Goal: Information Seeking & Learning: Find specific page/section

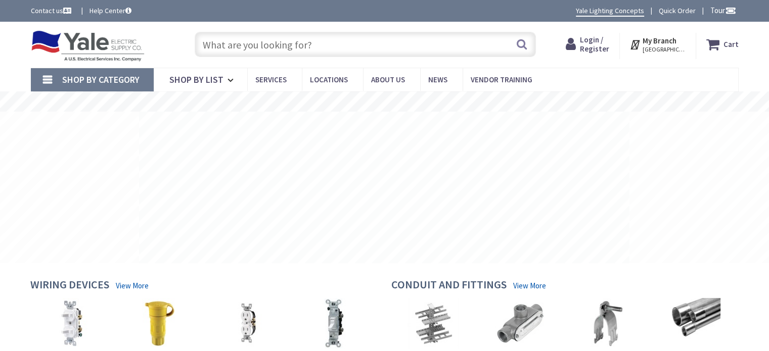
click at [242, 50] on input "text" at bounding box center [365, 44] width 341 height 25
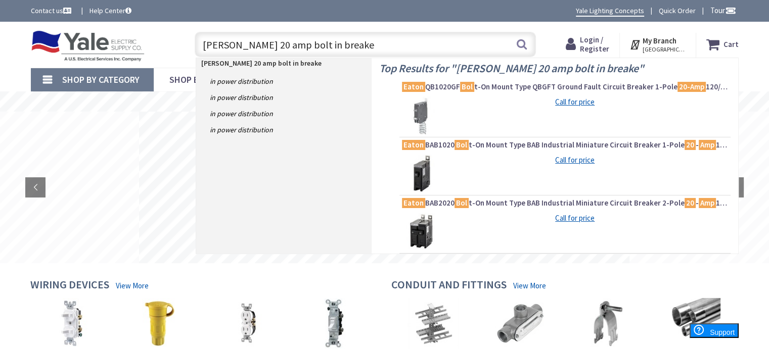
type input "eaton 20 amp bolt in breaker"
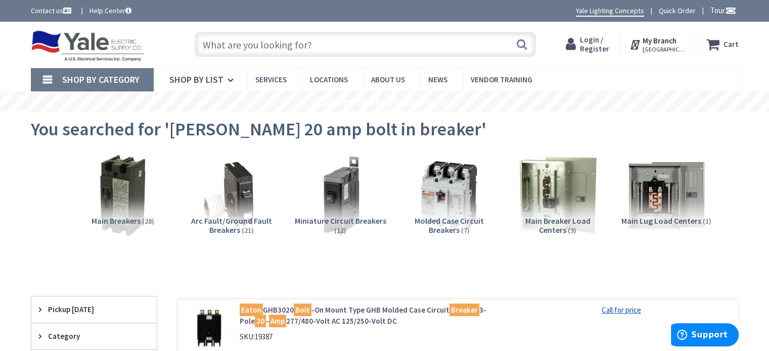
click at [330, 223] on span "Miniature Circuit Breakers" at bounding box center [340, 221] width 91 height 10
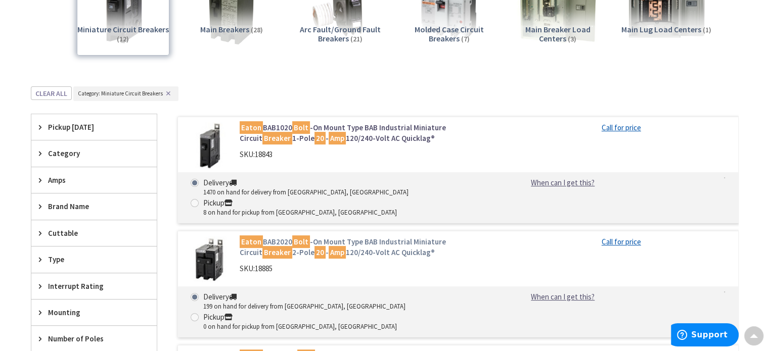
scroll to position [176, 0]
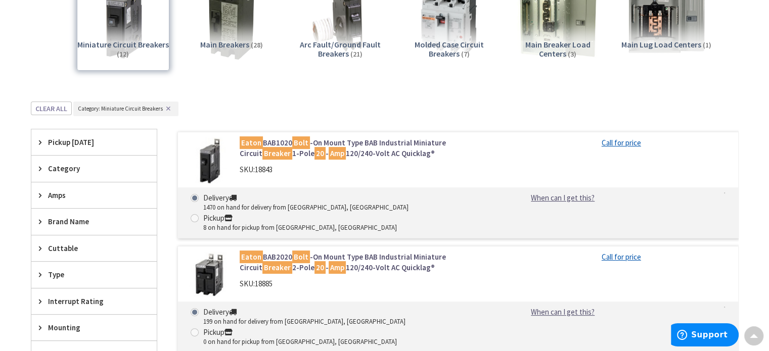
click at [348, 155] on link "Eaton BAB1020 Bolt -On Mount Type BAB Industrial Miniature Circuit Breaker 1-Po…" at bounding box center [368, 148] width 257 height 22
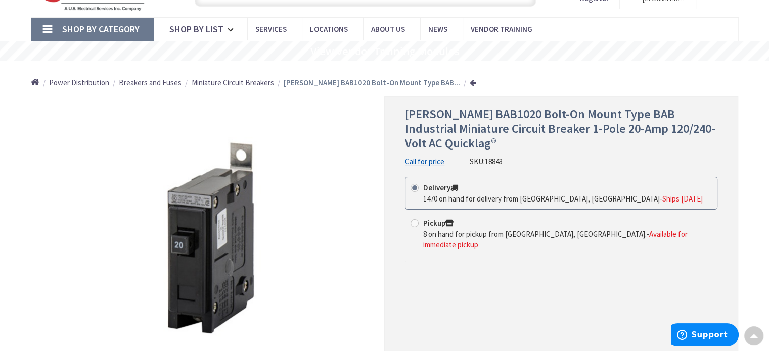
scroll to position [51, 0]
click at [470, 80] on link at bounding box center [473, 83] width 7 height 8
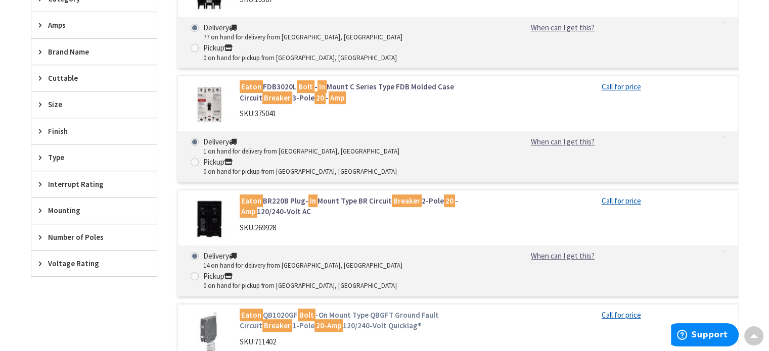
scroll to position [379, 0]
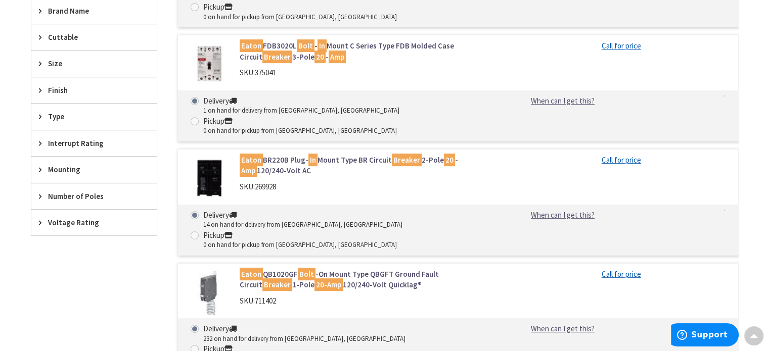
click at [85, 193] on span "Number of Poles" at bounding box center [89, 196] width 82 height 11
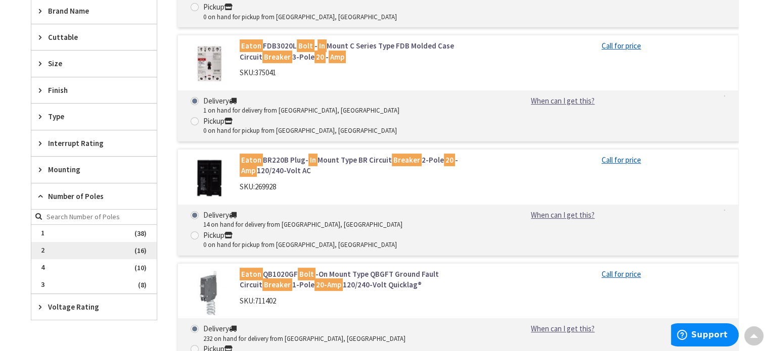
click at [42, 243] on span "2" at bounding box center [93, 250] width 125 height 17
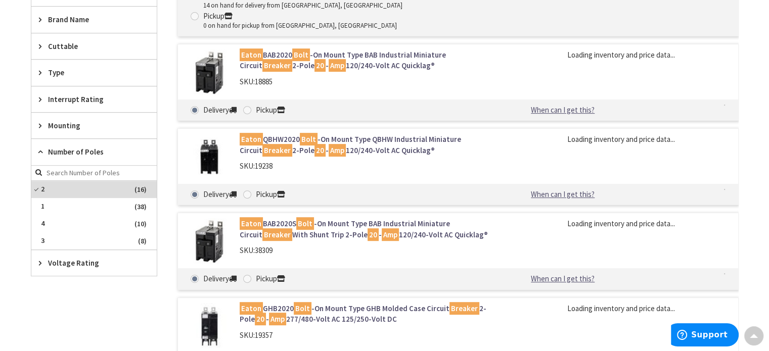
scroll to position [388, 0]
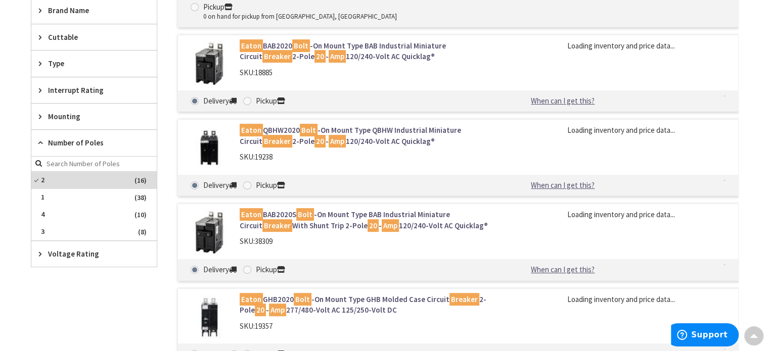
click at [55, 250] on span "Voltage Rating" at bounding box center [89, 254] width 82 height 11
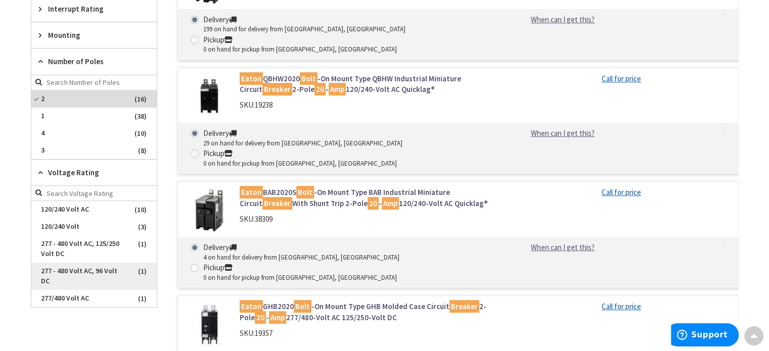
scroll to position [489, 0]
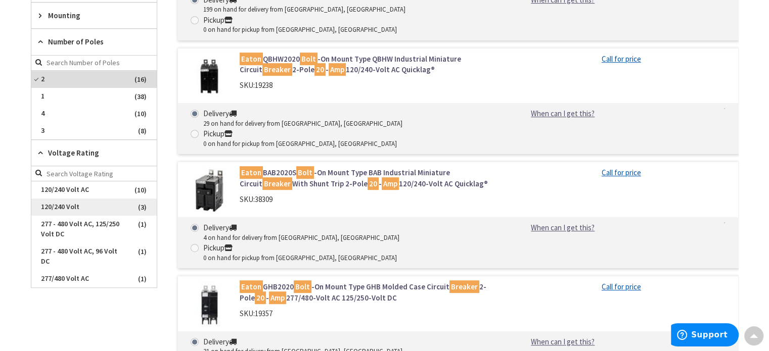
click at [61, 206] on span "120/240 Volt" at bounding box center [93, 207] width 125 height 17
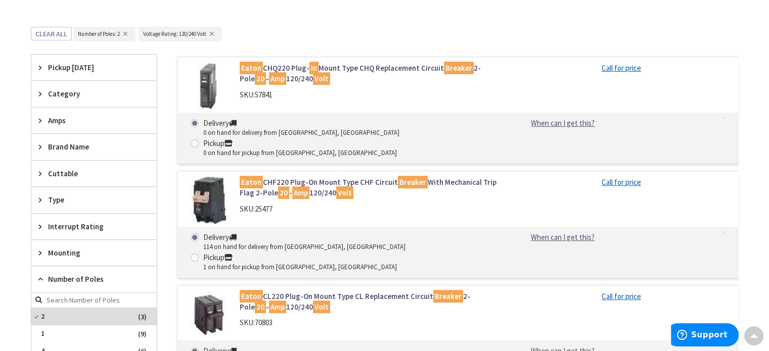
scroll to position [236, 0]
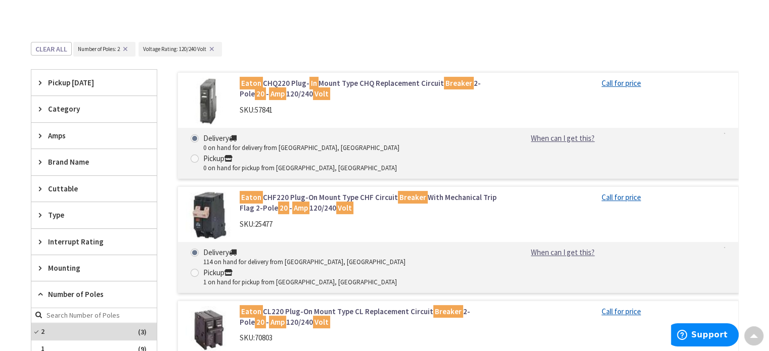
click at [76, 169] on div "Brand Name" at bounding box center [93, 162] width 125 height 26
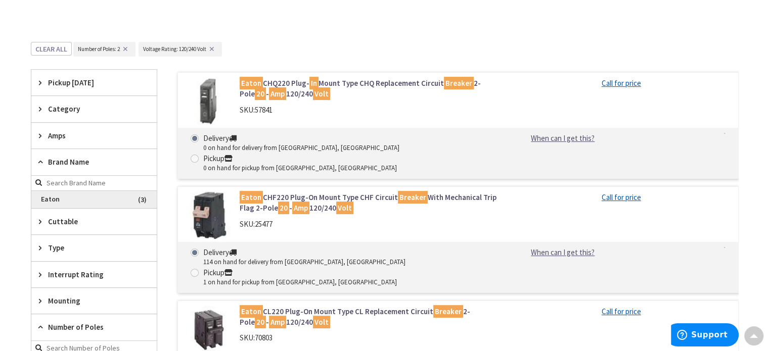
click at [47, 199] on span "Eaton" at bounding box center [93, 199] width 125 height 17
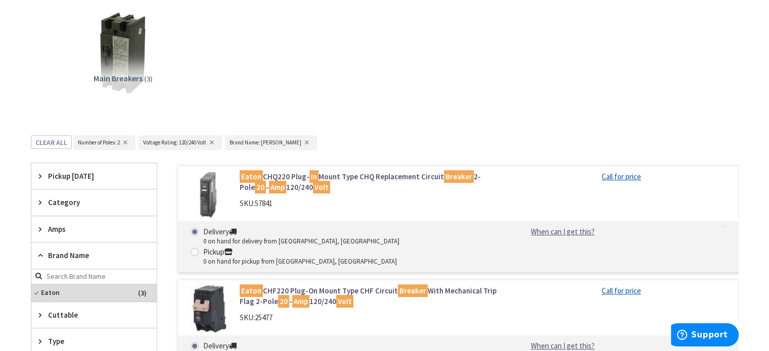
scroll to position [152, 0]
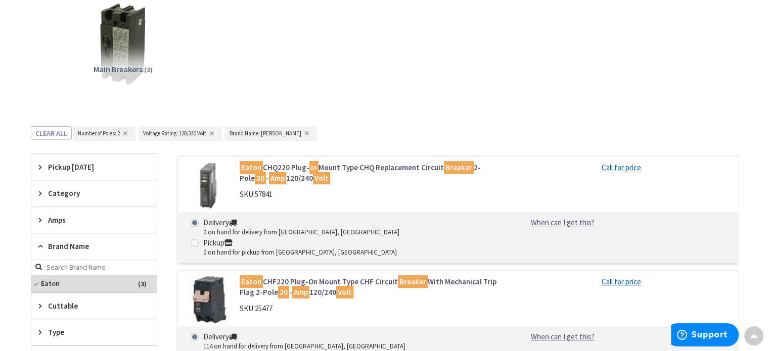
click at [301, 132] on button "✕" at bounding box center [306, 133] width 11 height 7
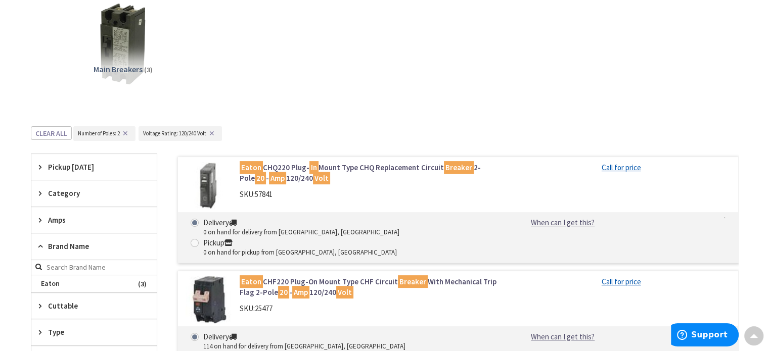
click at [214, 134] on button "✕" at bounding box center [211, 133] width 11 height 7
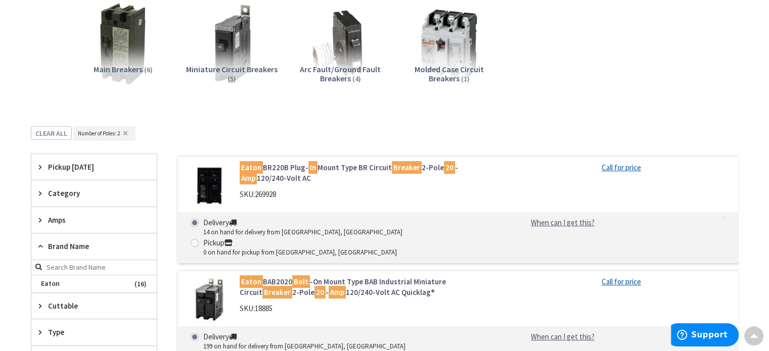
click at [124, 134] on button "✕" at bounding box center [125, 133] width 11 height 7
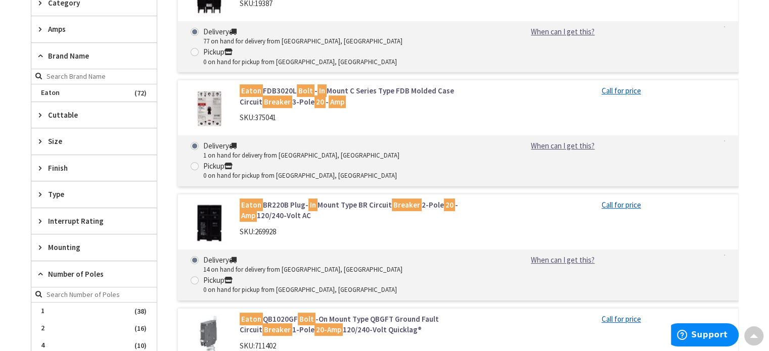
scroll to position [303, 0]
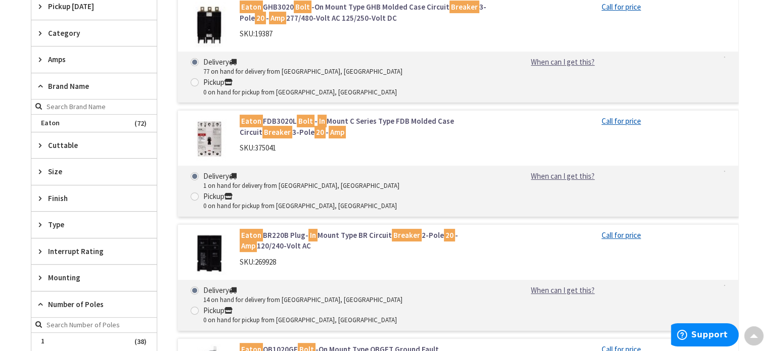
click at [61, 60] on span "Amps" at bounding box center [89, 59] width 82 height 11
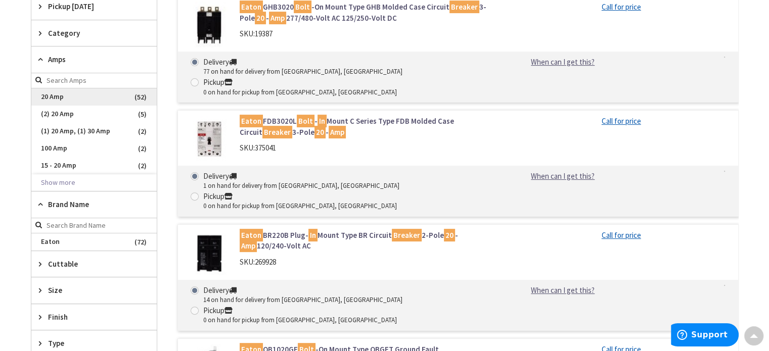
click at [47, 97] on span "20 Amp" at bounding box center [93, 96] width 125 height 17
click at [56, 179] on button "Show more" at bounding box center [93, 182] width 125 height 17
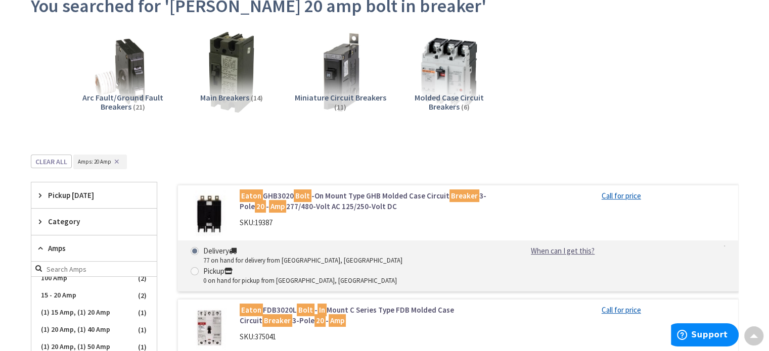
scroll to position [0, 0]
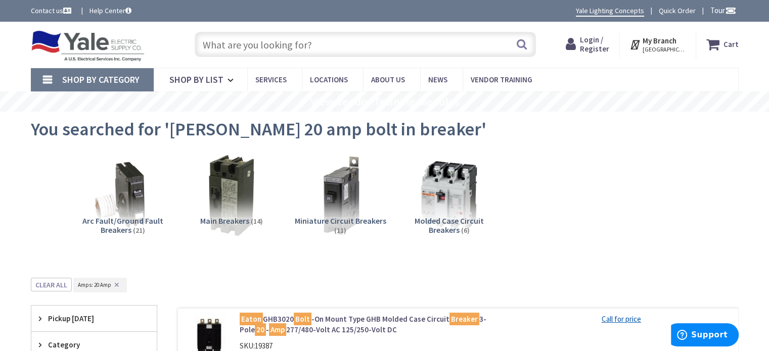
click at [233, 41] on input "text" at bounding box center [365, 44] width 341 height 25
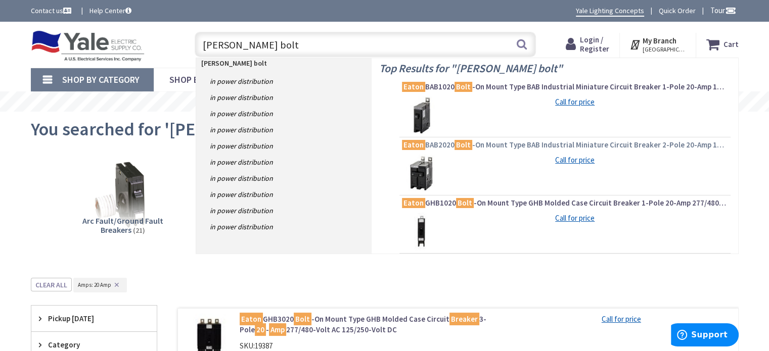
type input "eaton bolt"
click at [499, 143] on span "Eaton BAB2020 Bolt -On Mount Type BAB Industrial Miniature Circuit Breaker 2-Po…" at bounding box center [565, 145] width 326 height 10
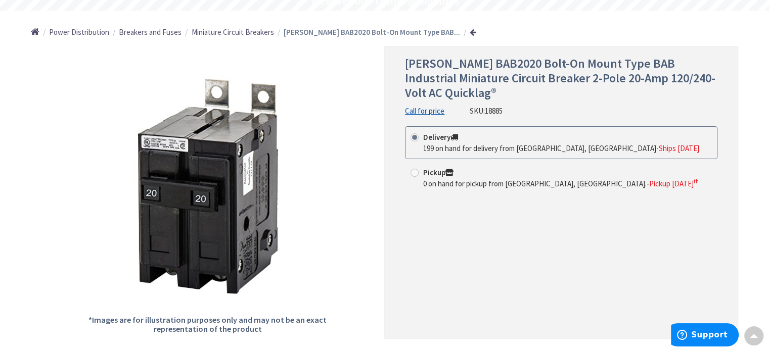
click at [470, 31] on link at bounding box center [473, 32] width 7 height 8
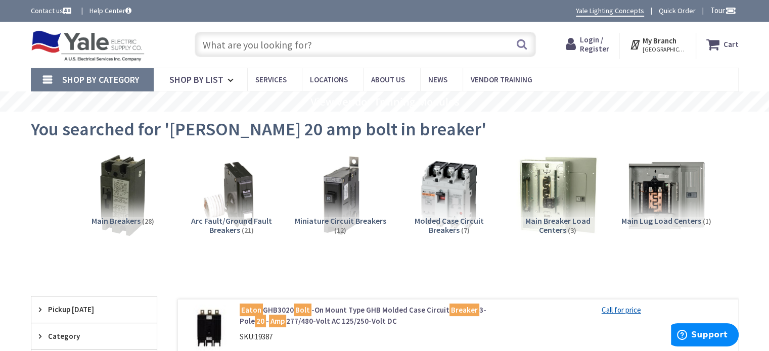
click at [233, 44] on input "text" at bounding box center [365, 44] width 341 height 25
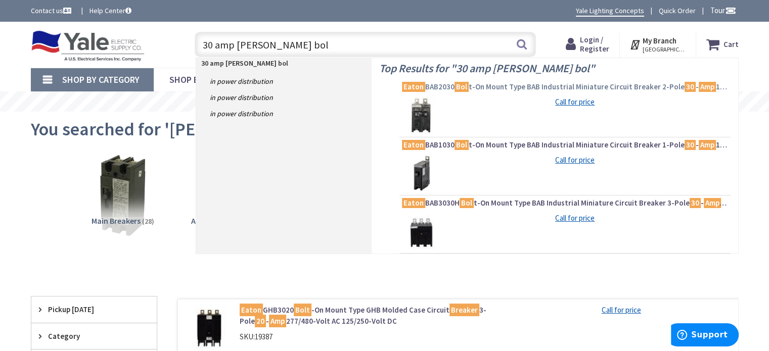
type input "30 amp eaton bol"
click at [441, 82] on span "Eaton BAB2030 Bol t-On Mount Type BAB Industrial Miniature Circuit Breaker 2-Po…" at bounding box center [565, 87] width 326 height 10
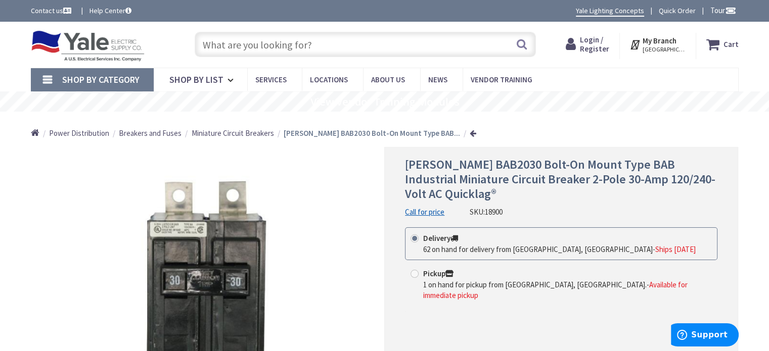
click at [213, 49] on input "text" at bounding box center [365, 44] width 341 height 25
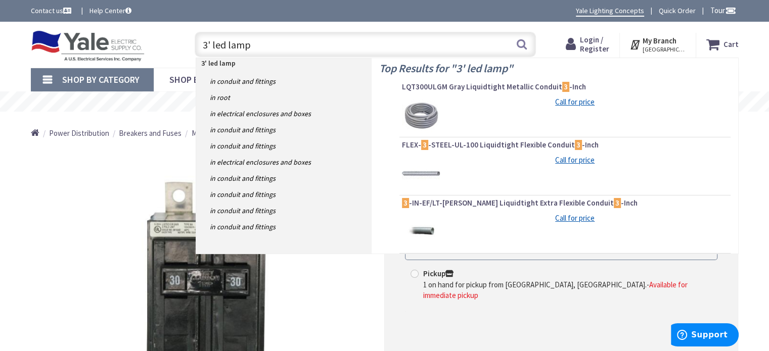
type input "3' led lamps"
